Goal: Task Accomplishment & Management: Manage account settings

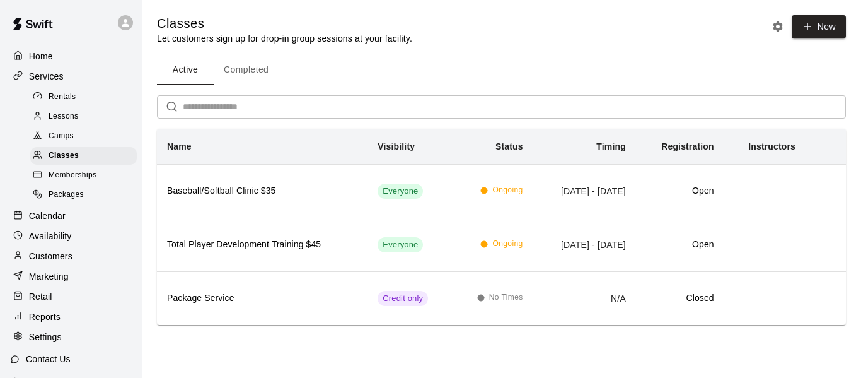
click at [53, 176] on span "Memberships" at bounding box center [73, 175] width 48 height 13
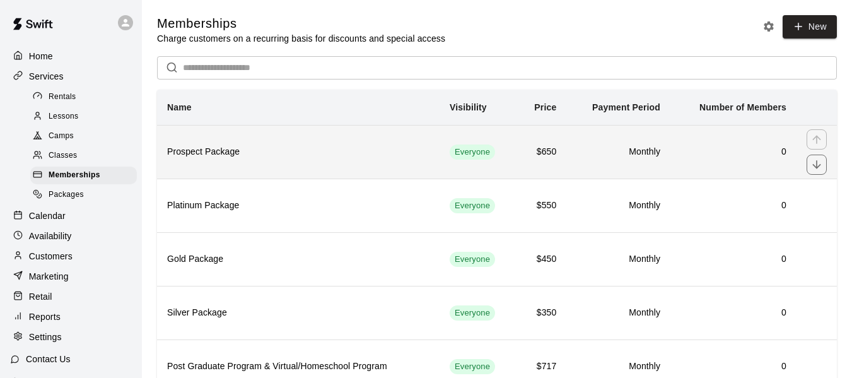
click at [227, 156] on h6 "Prospect Package" at bounding box center [298, 152] width 262 height 14
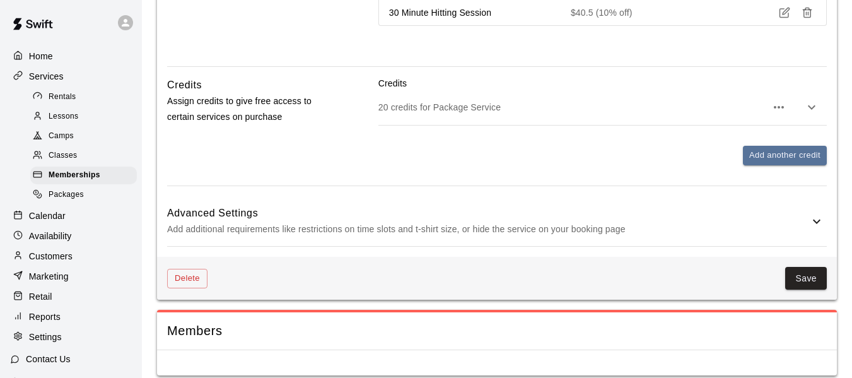
scroll to position [604, 0]
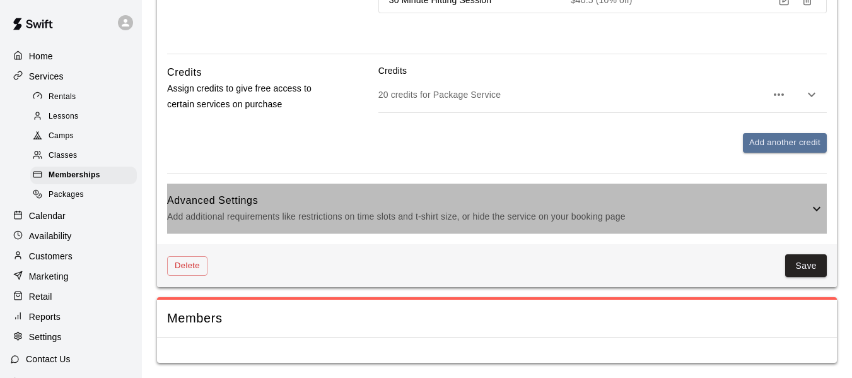
click at [818, 207] on icon at bounding box center [816, 208] width 15 height 15
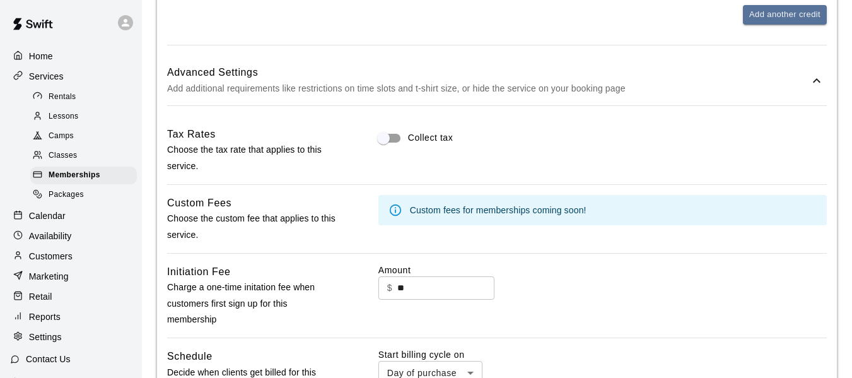
scroll to position [794, 0]
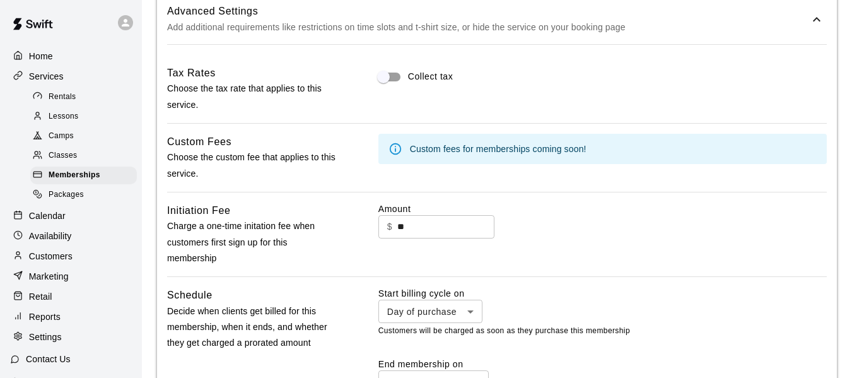
click at [453, 226] on input "**" at bounding box center [445, 226] width 97 height 23
type input "*"
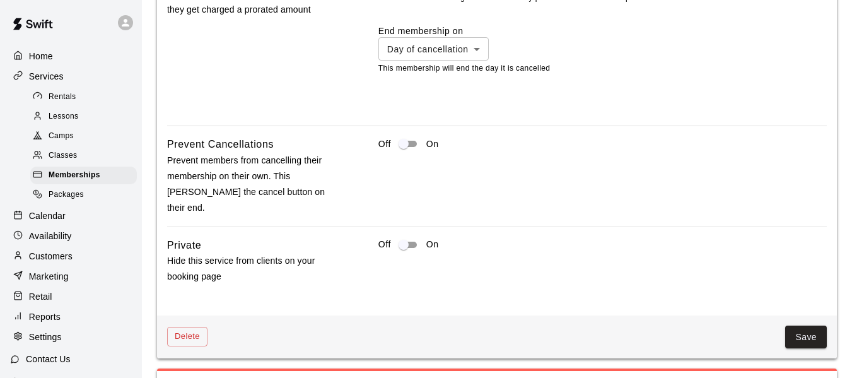
scroll to position [1182, 0]
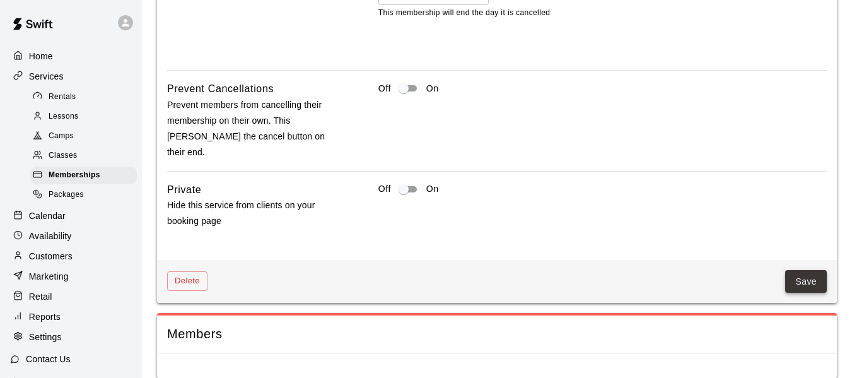
type input "*"
click at [809, 270] on button "Save" at bounding box center [806, 281] width 42 height 23
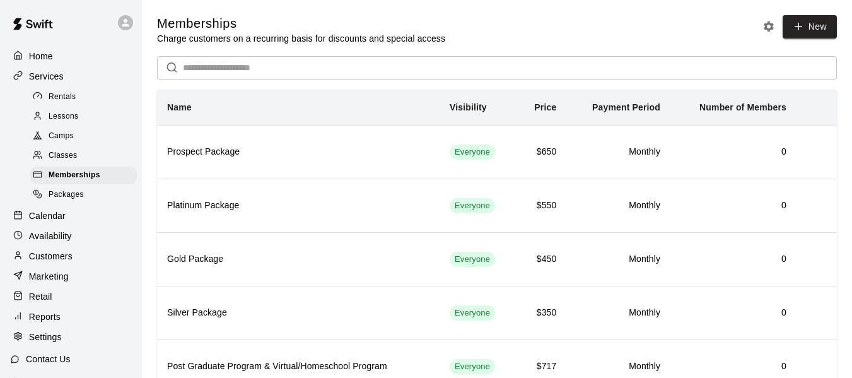
click at [63, 97] on span "Rentals" at bounding box center [63, 97] width 28 height 13
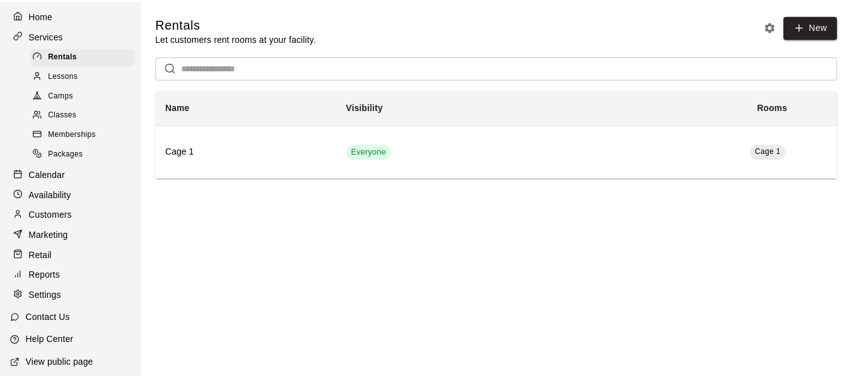
scroll to position [63, 0]
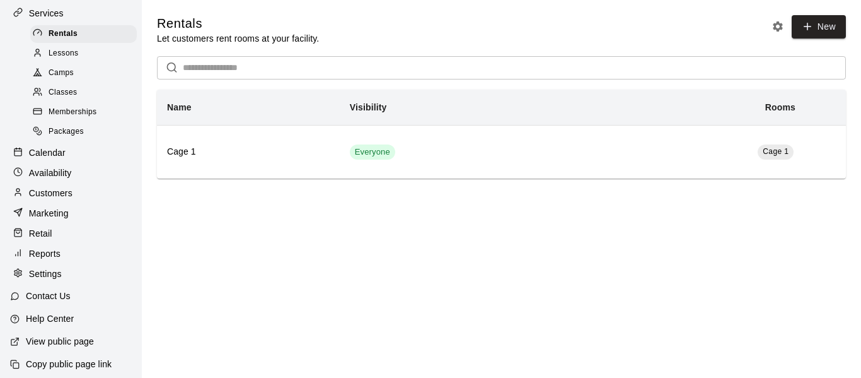
click at [53, 260] on p "Reports" at bounding box center [45, 253] width 32 height 13
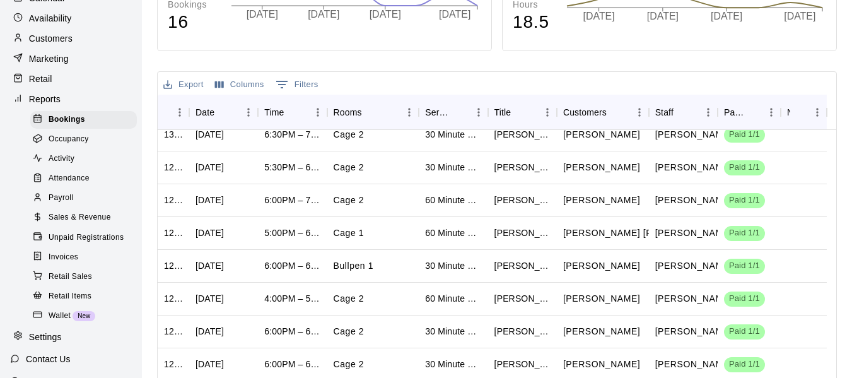
scroll to position [126, 0]
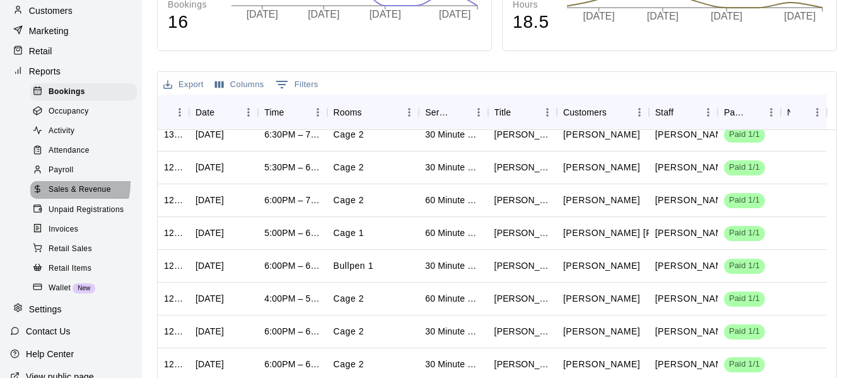
click at [65, 192] on div "Sales & Revenue" at bounding box center [83, 190] width 107 height 18
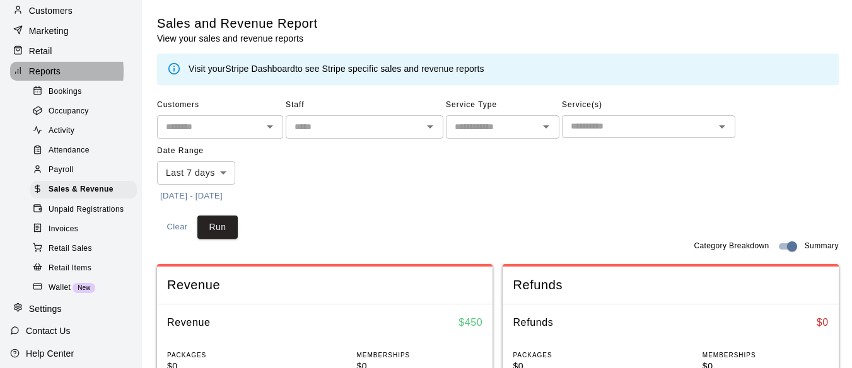
click at [13, 75] on icon at bounding box center [17, 70] width 9 height 9
